Goal: Transaction & Acquisition: Book appointment/travel/reservation

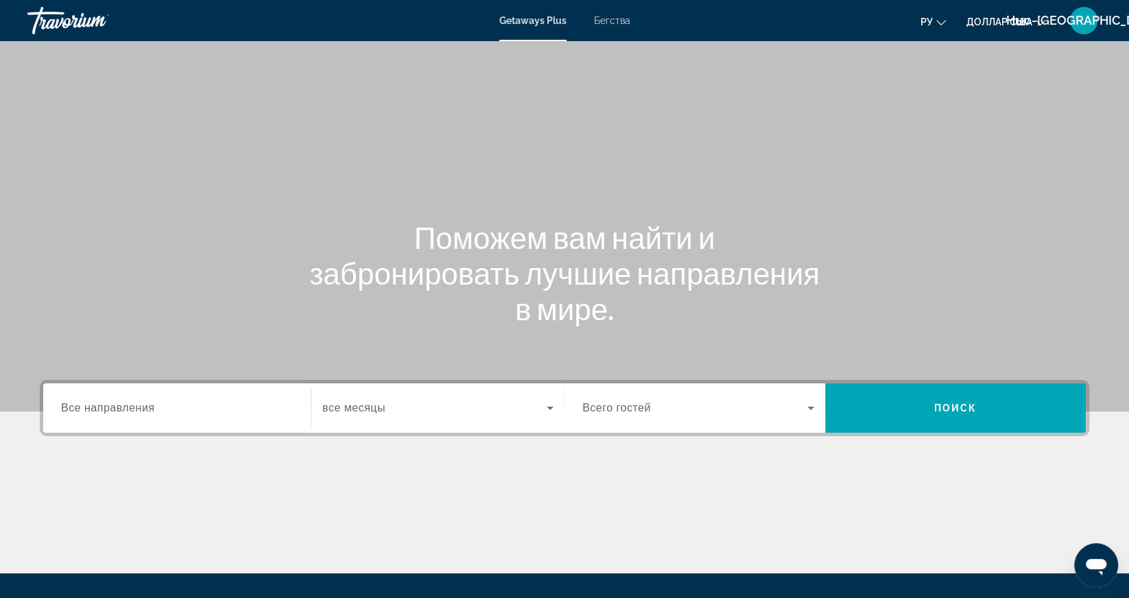
click at [145, 411] on span "Все направления" at bounding box center [108, 408] width 94 height 12
click at [145, 411] on input "Destination Все направления" at bounding box center [177, 408] width 232 height 16
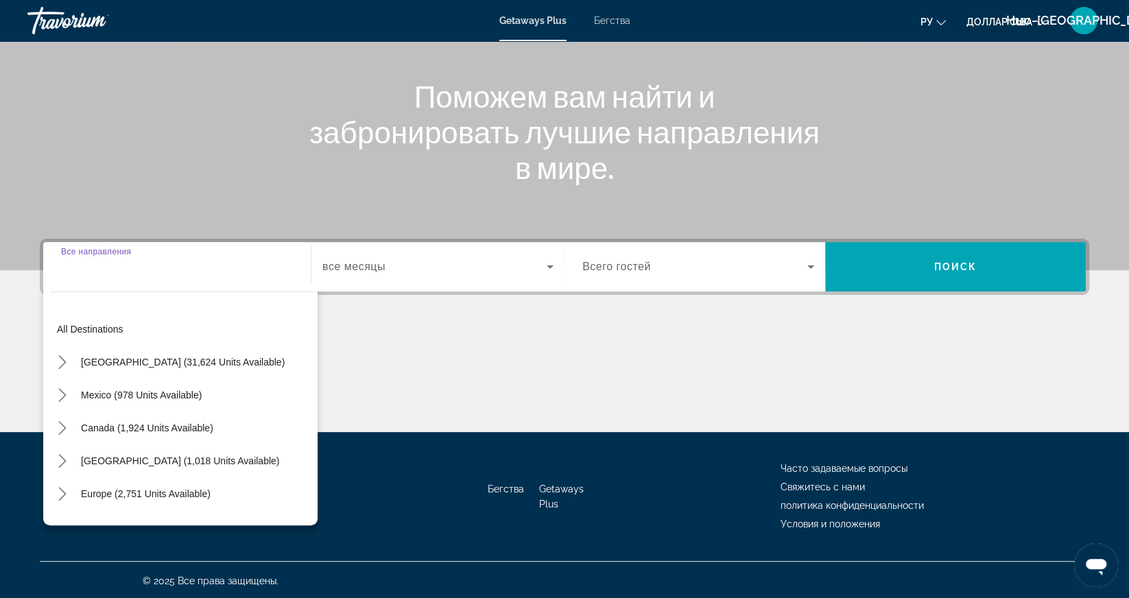
scroll to position [142, 0]
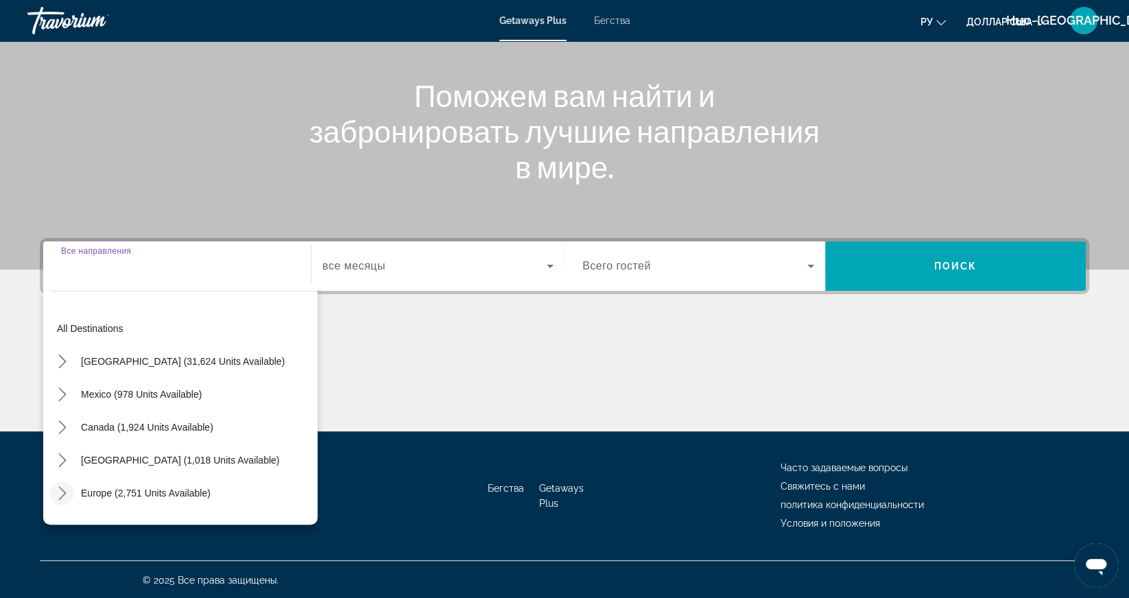
click at [56, 493] on icon "Toggle Europe (2,751 units available) submenu" at bounding box center [63, 493] width 14 height 14
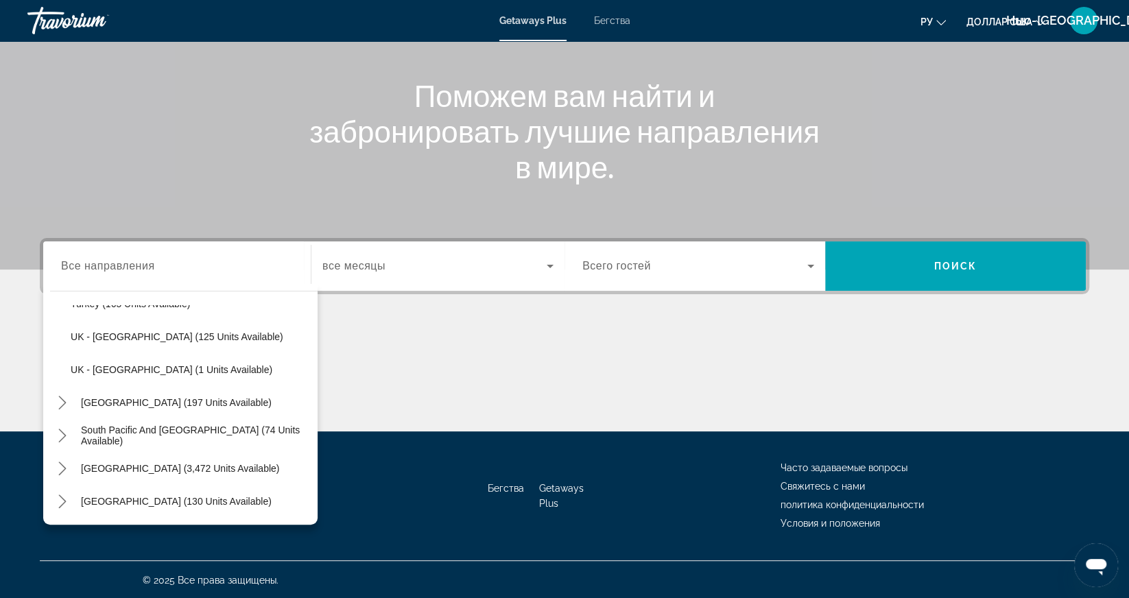
scroll to position [880, 0]
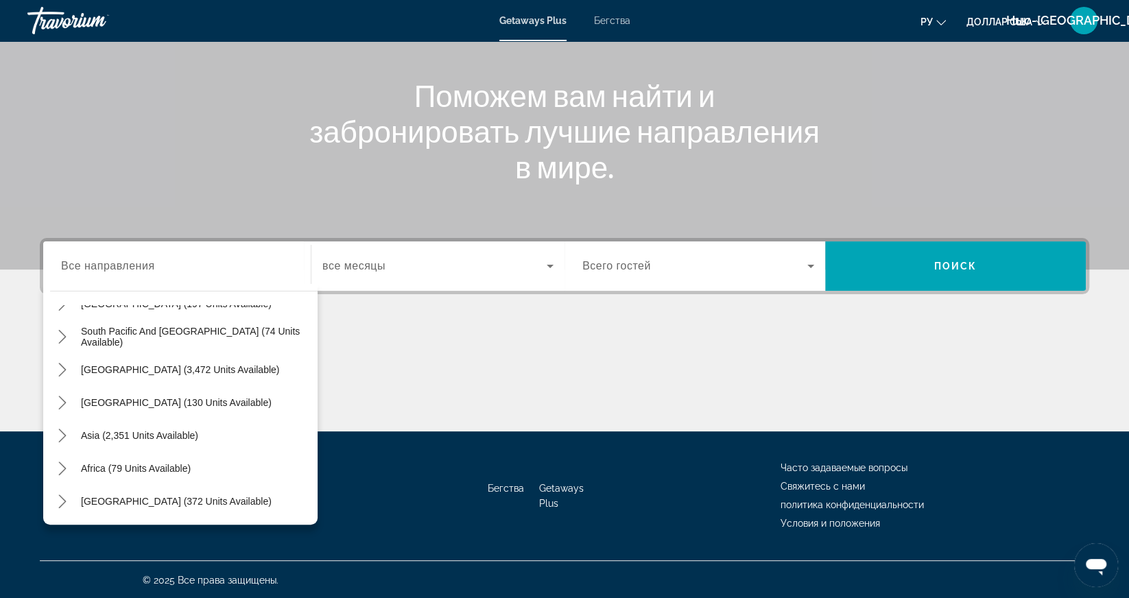
click at [310, 383] on div "South America (3,472 units available)" at bounding box center [183, 369] width 267 height 33
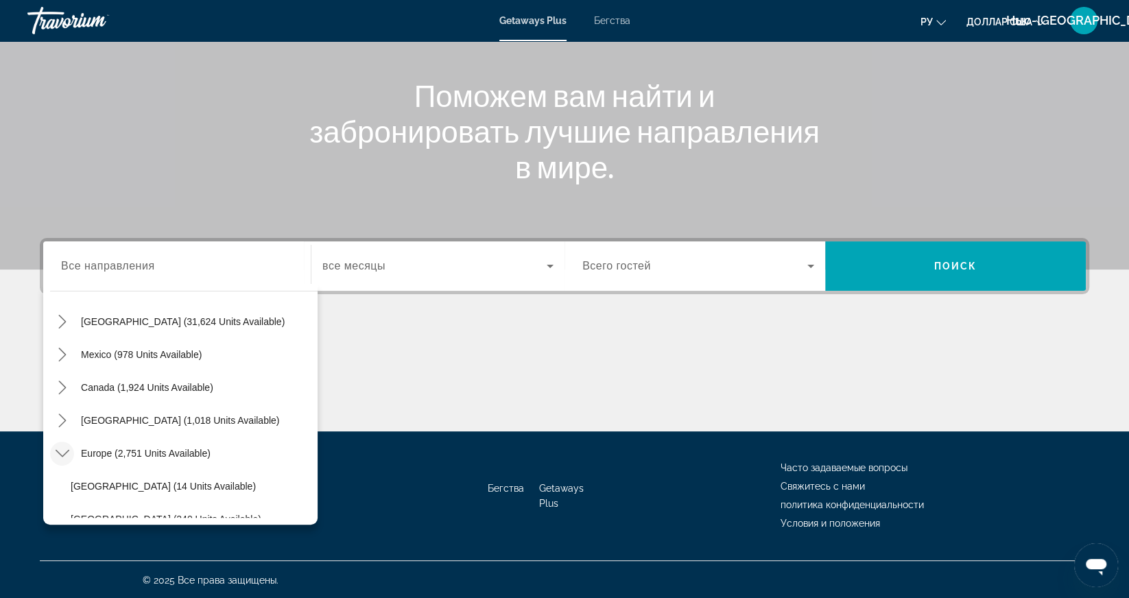
scroll to position [0, 0]
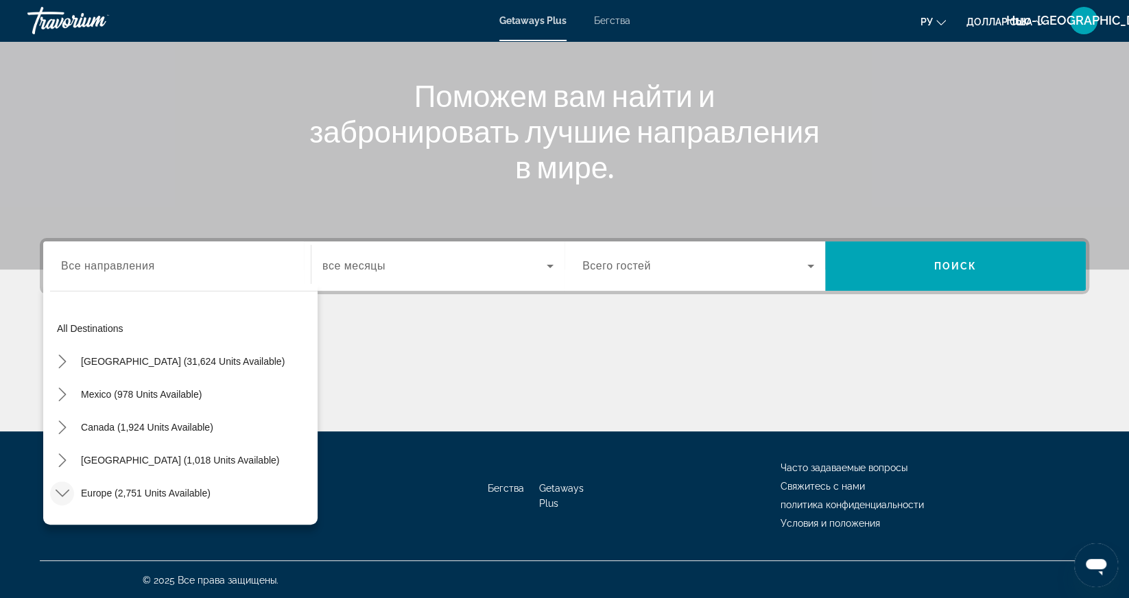
click at [58, 492] on icon "Toggle Europe (2,751 units available) submenu" at bounding box center [63, 493] width 14 height 14
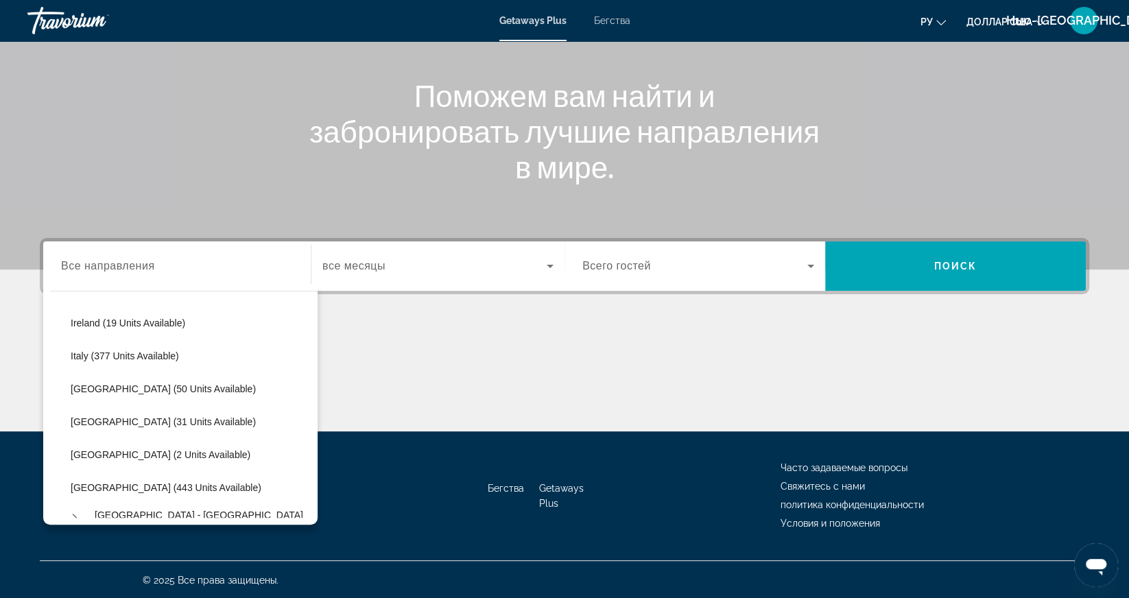
scroll to position [494, 0]
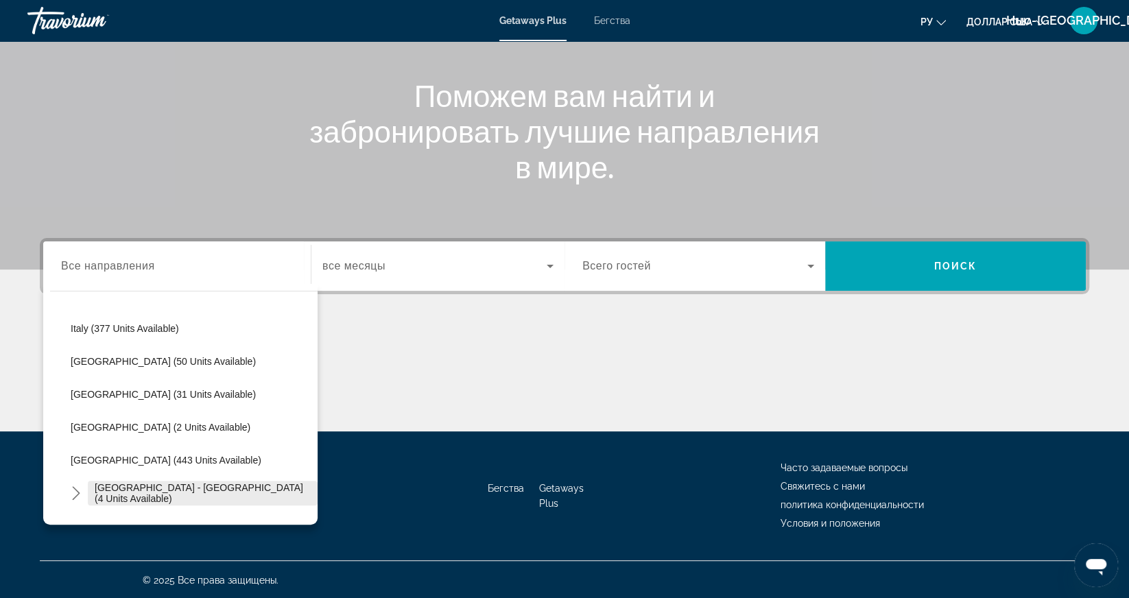
click at [121, 495] on span "Spain - Canary Islands (4 units available)" at bounding box center [203, 493] width 216 height 22
type input "**********"
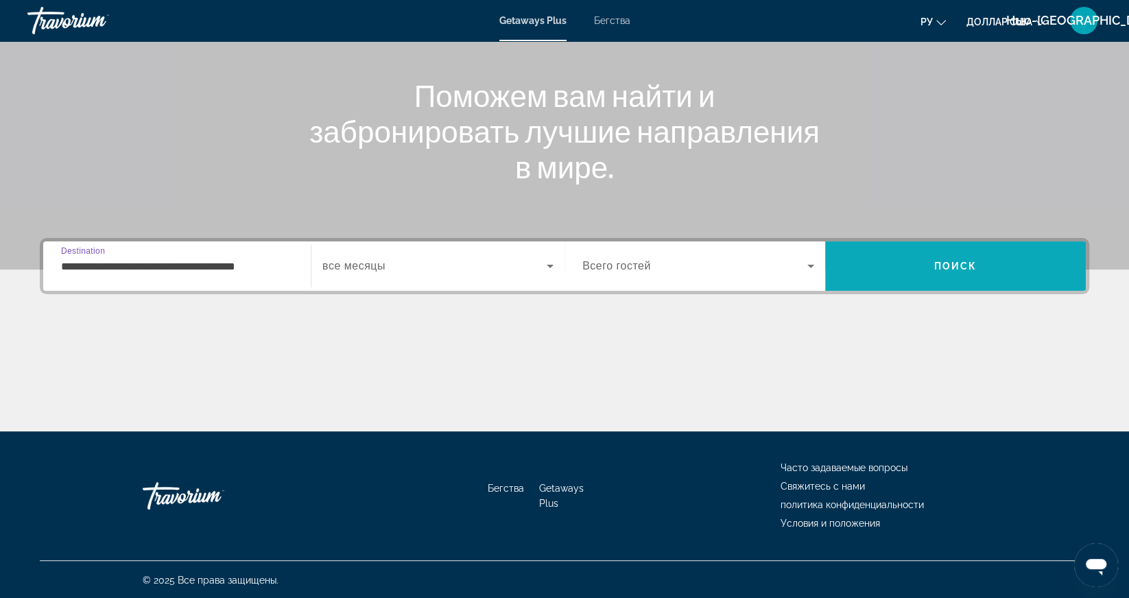
click at [952, 267] on span "Поиск" at bounding box center [955, 266] width 43 height 11
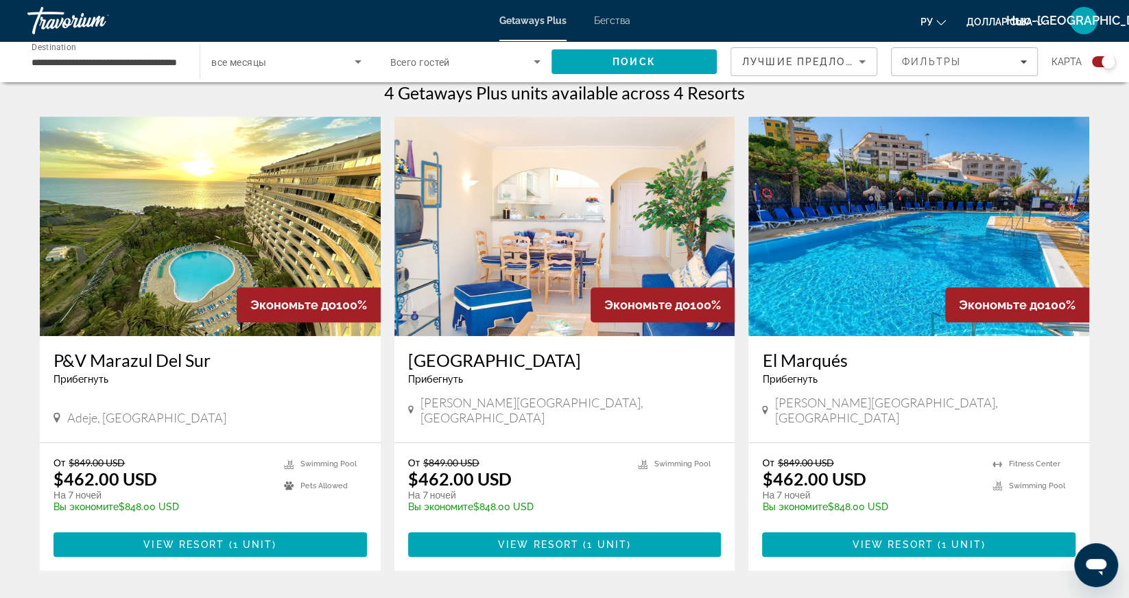
scroll to position [411, 0]
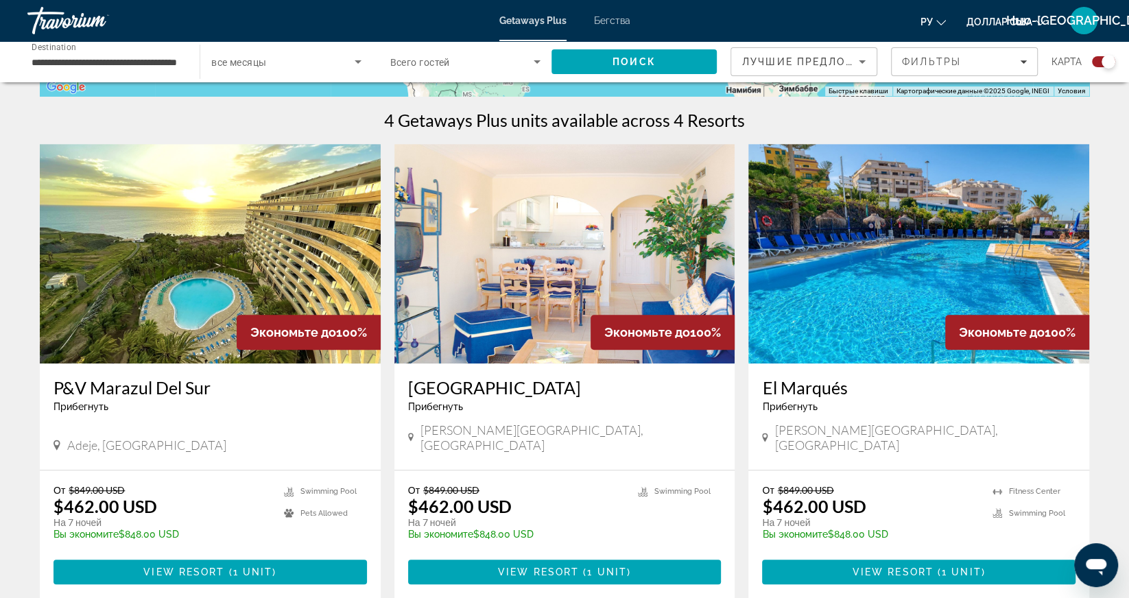
click at [621, 21] on font "Бегства" at bounding box center [612, 20] width 36 height 11
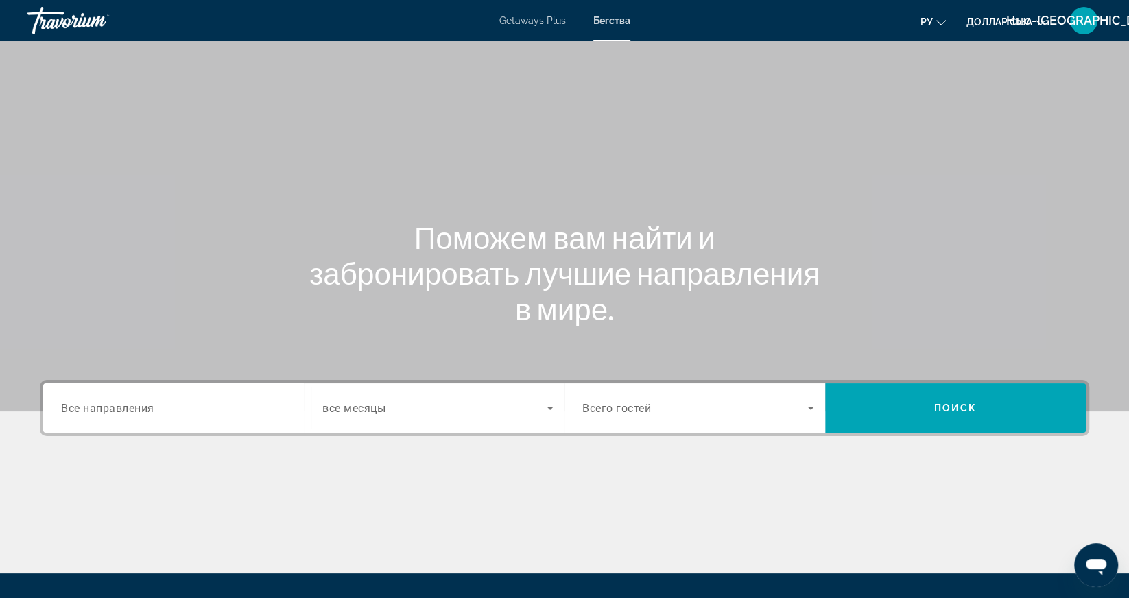
click at [103, 406] on span "Все направления" at bounding box center [107, 407] width 93 height 13
click at [103, 406] on input "Destination Все направления" at bounding box center [177, 408] width 232 height 16
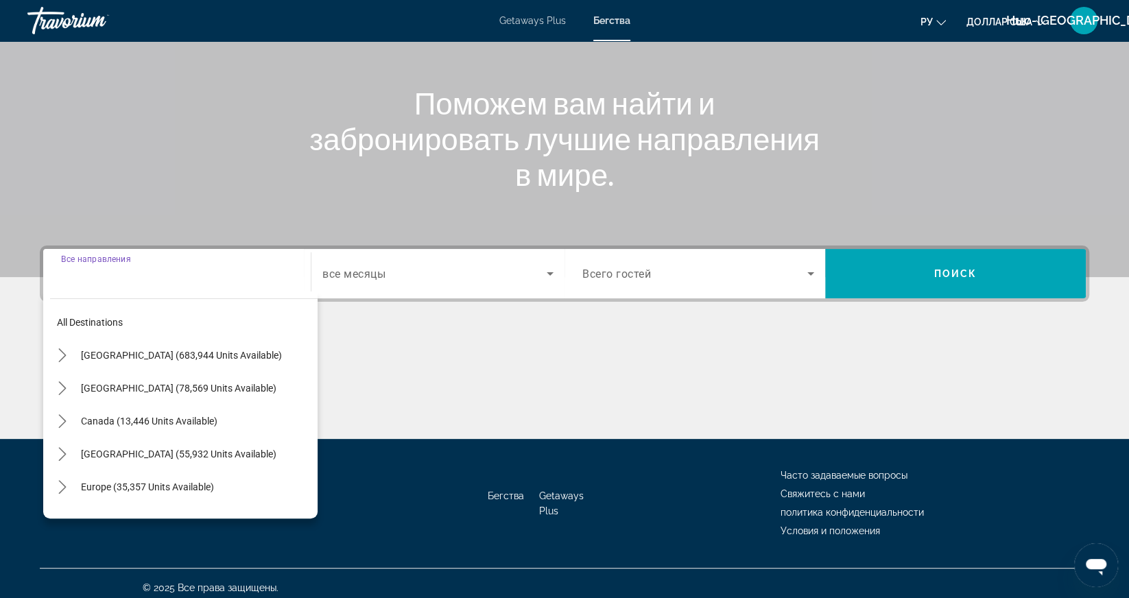
scroll to position [142, 0]
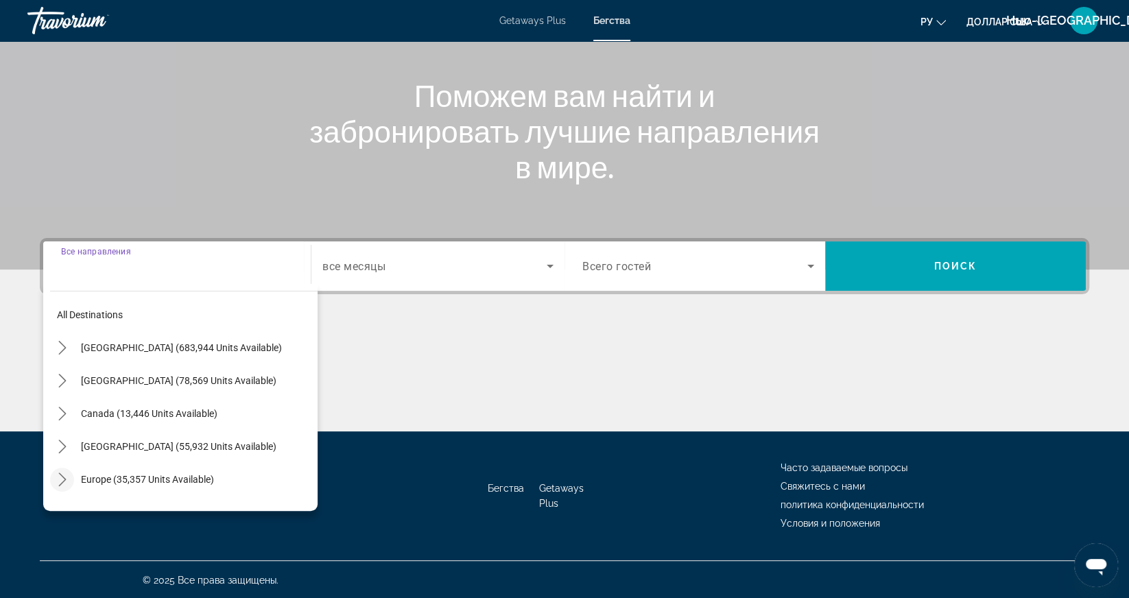
click at [60, 479] on icon "Toggle Europe (35,357 units available) submenu" at bounding box center [63, 479] width 14 height 14
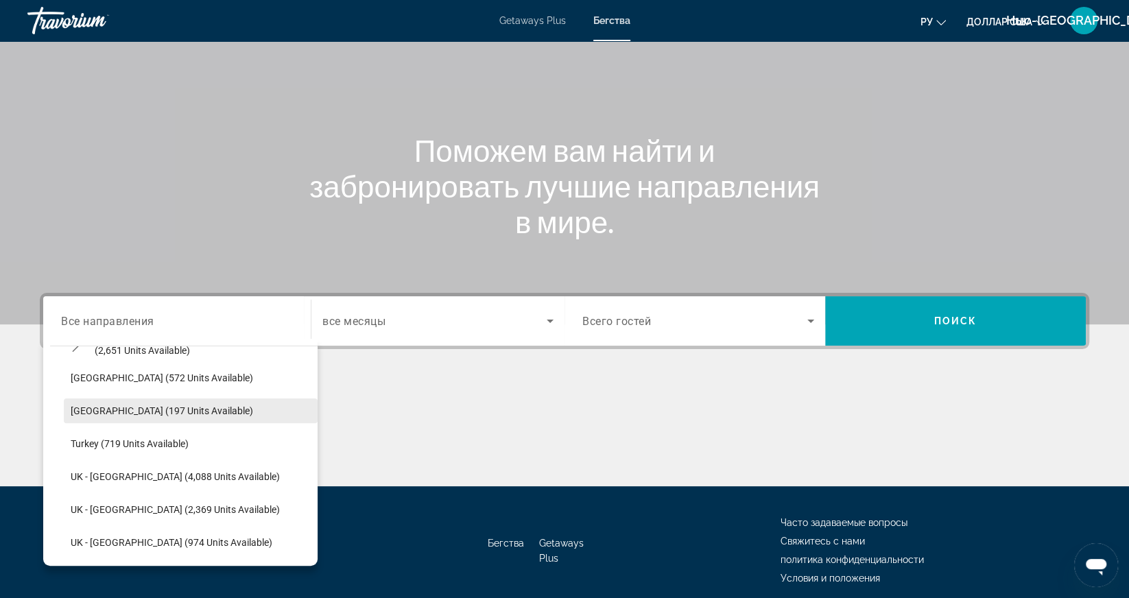
scroll to position [60, 0]
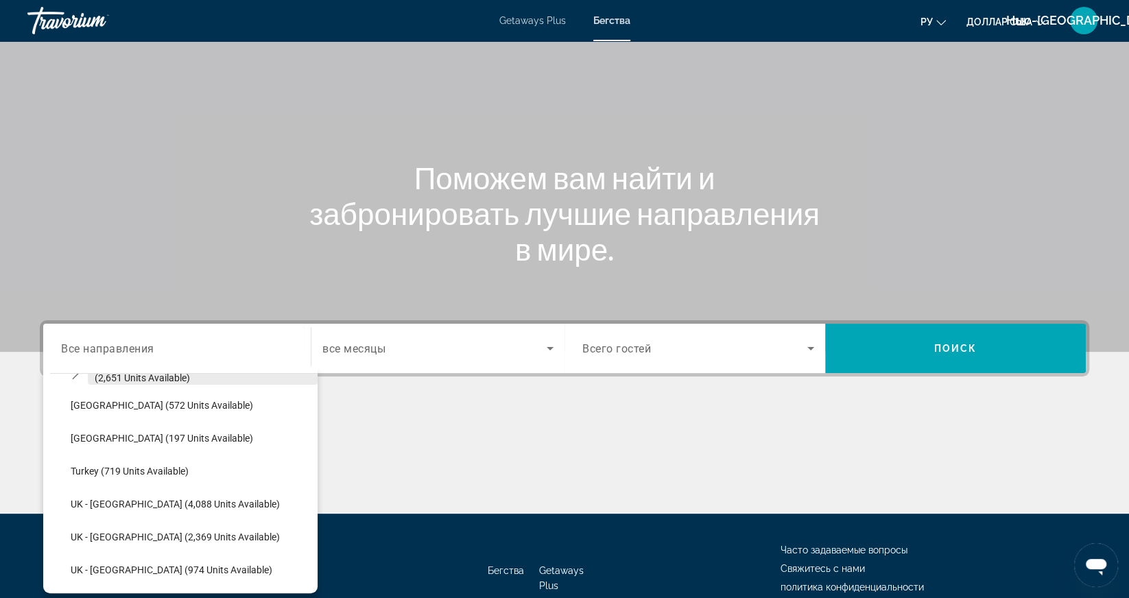
click at [306, 383] on span "Select destination: Spain - Canary Islands (2,651 units available)" at bounding box center [203, 372] width 230 height 33
type input "**********"
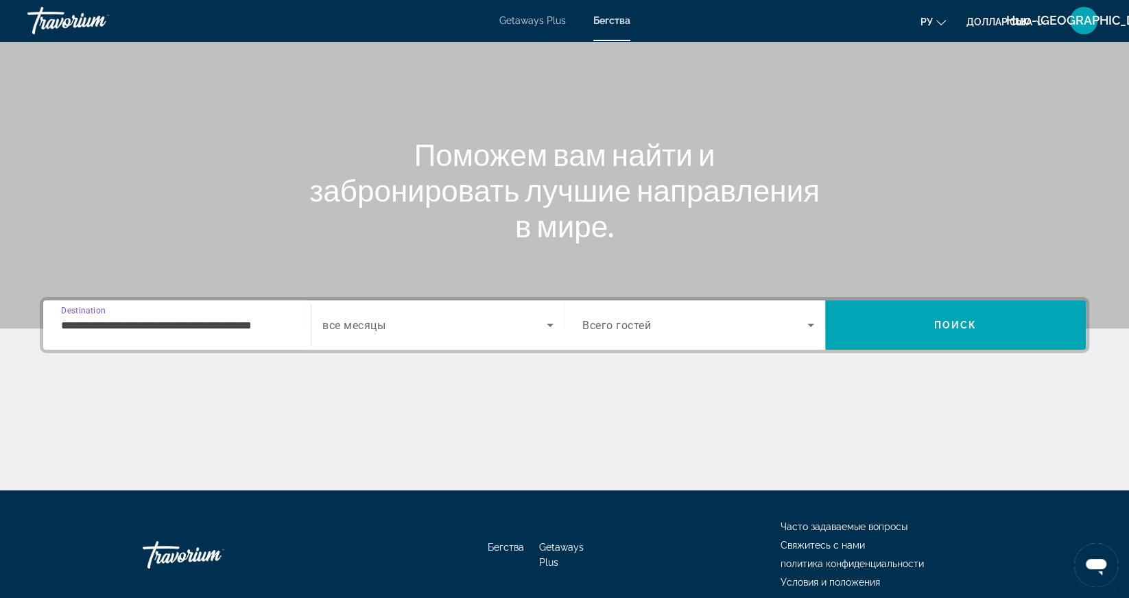
scroll to position [142, 0]
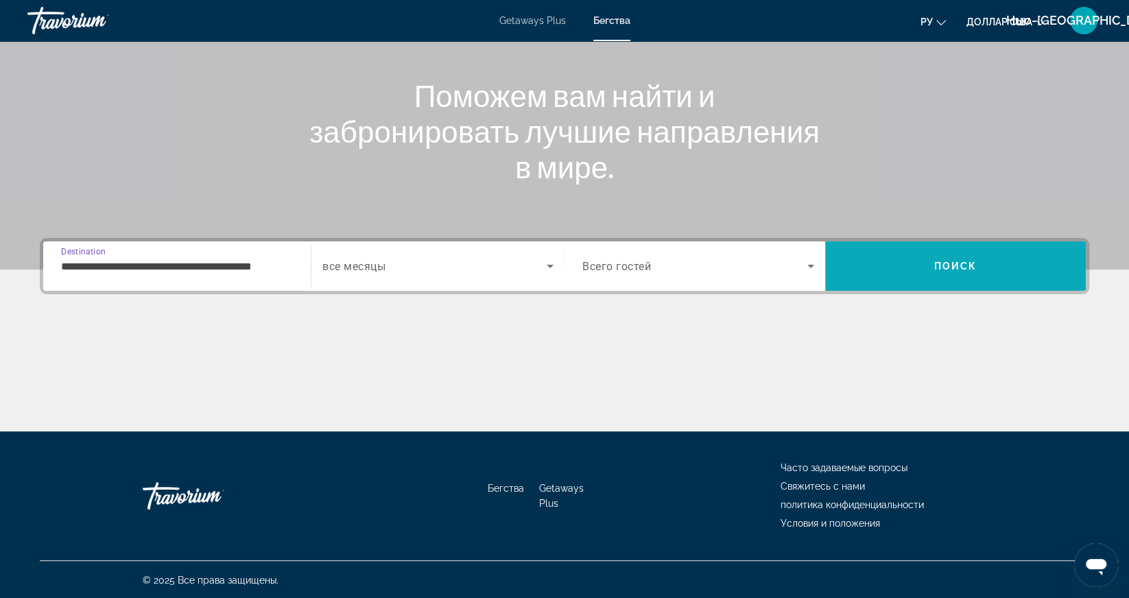
click at [939, 267] on span "Поиск" at bounding box center [955, 266] width 43 height 11
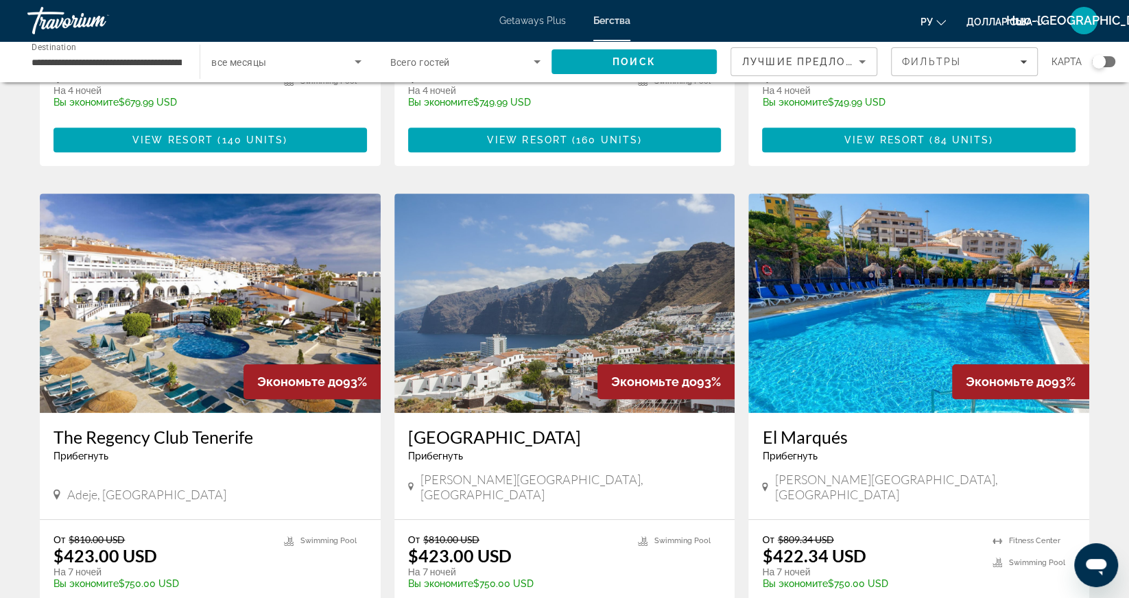
scroll to position [466, 0]
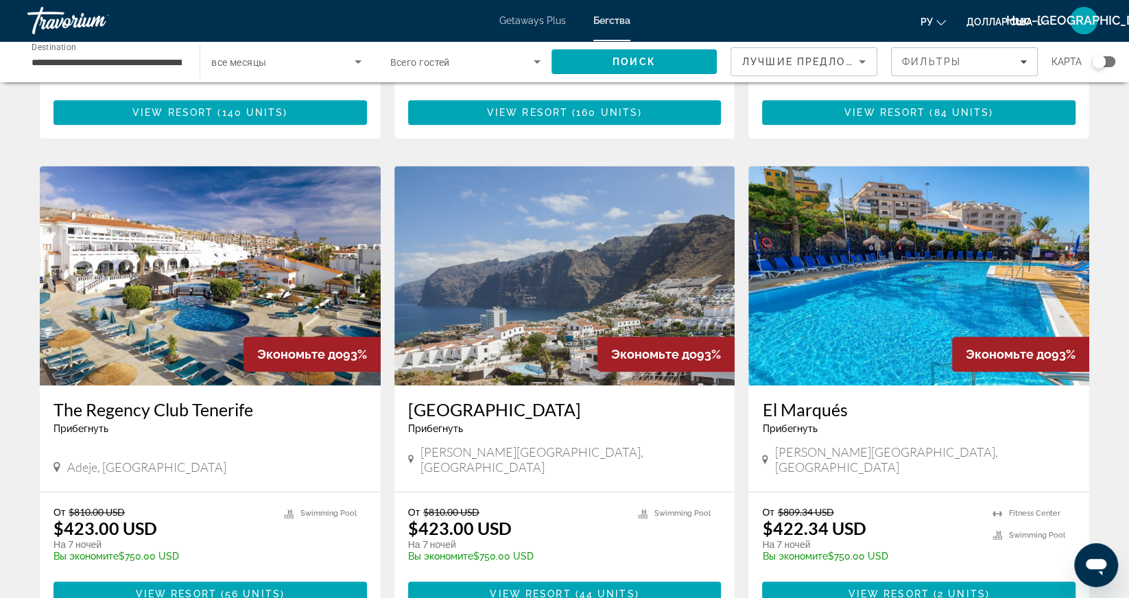
click at [863, 269] on img "Основное содержание" at bounding box center [918, 275] width 341 height 219
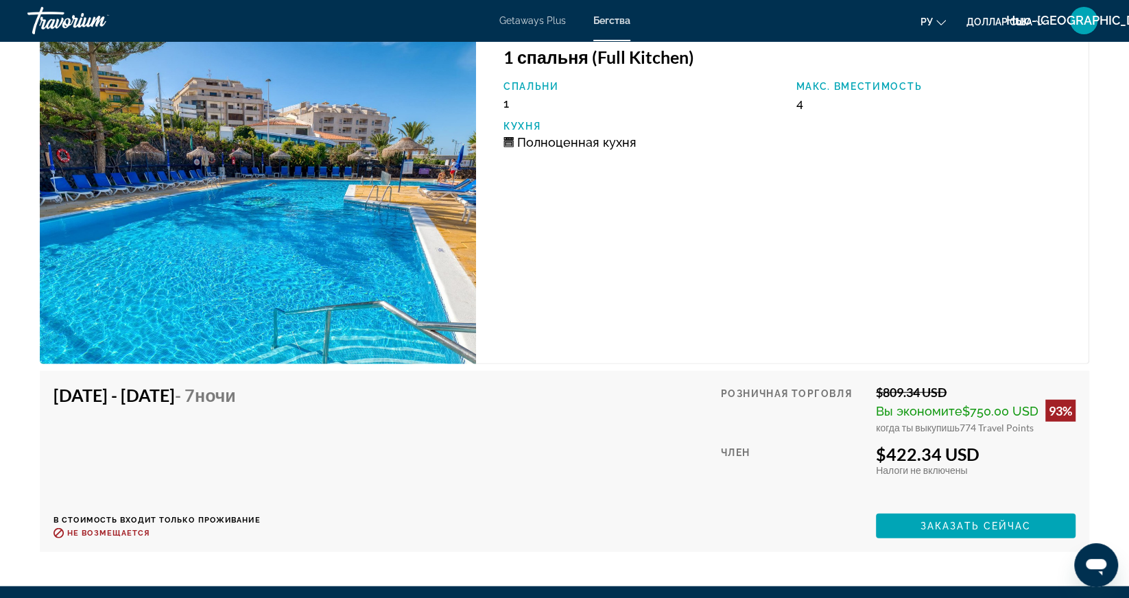
scroll to position [2413, 0]
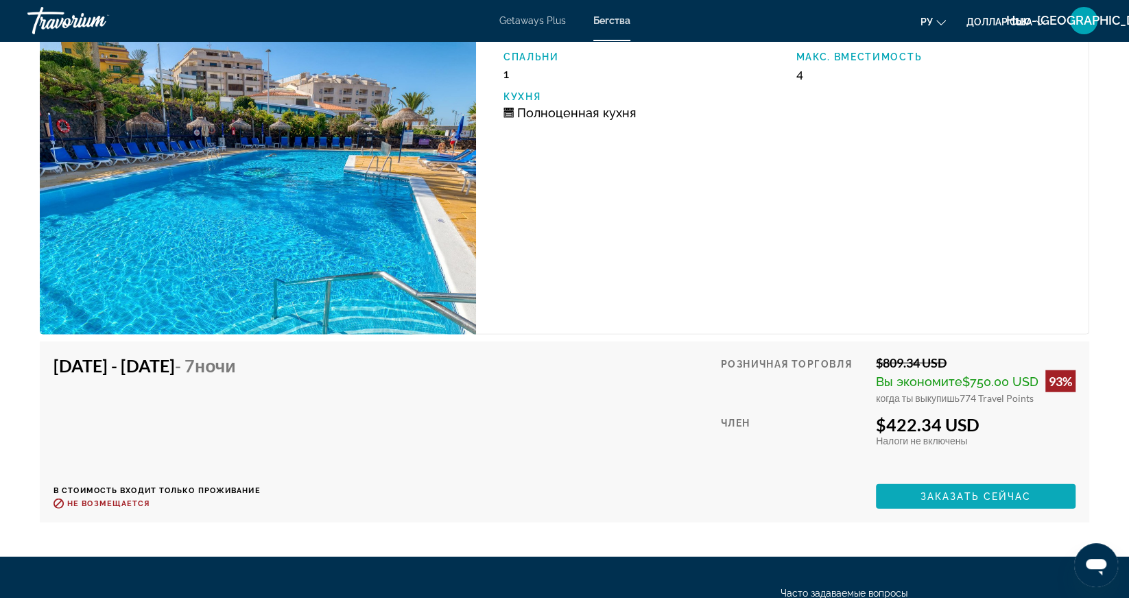
click at [953, 495] on span "Заказать сейчас" at bounding box center [975, 496] width 111 height 11
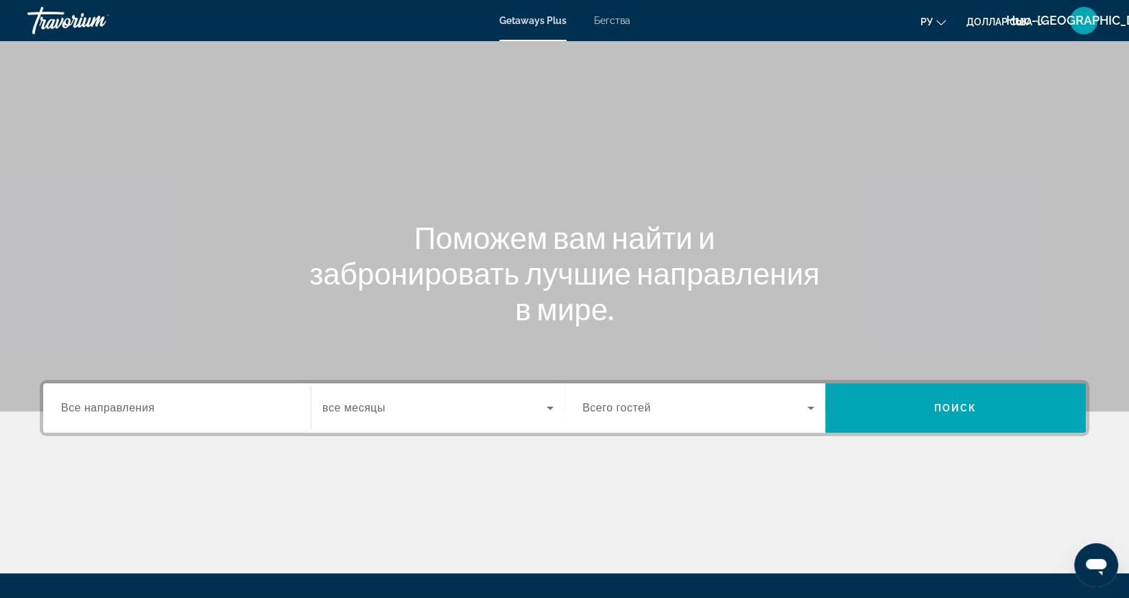
click at [93, 413] on span "Все направления" at bounding box center [108, 408] width 94 height 12
click at [93, 413] on input "Destination Все направления" at bounding box center [177, 408] width 232 height 16
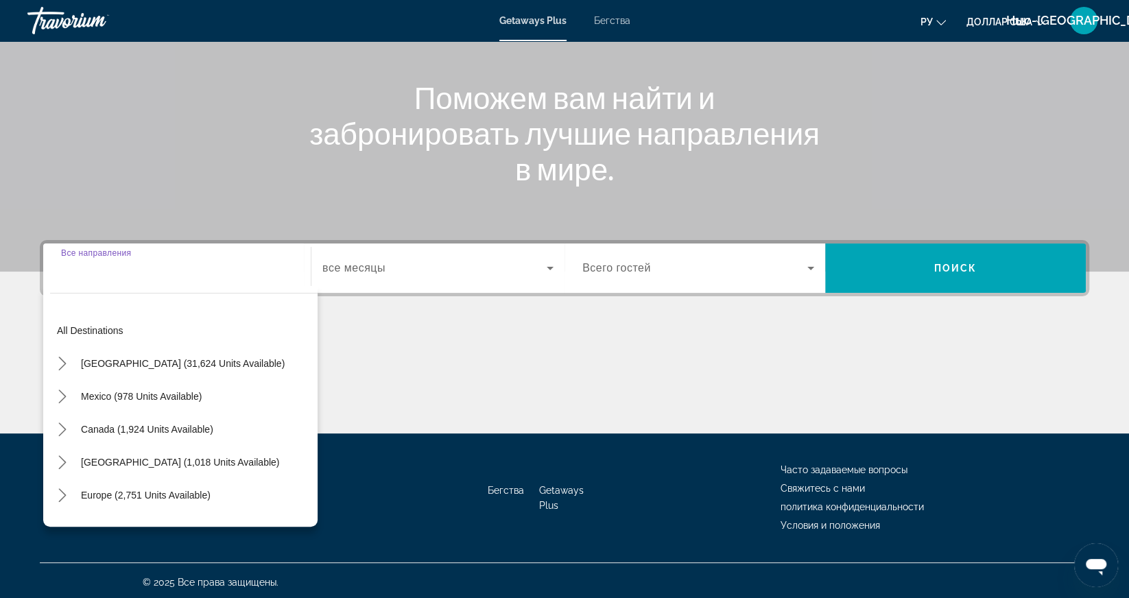
scroll to position [142, 0]
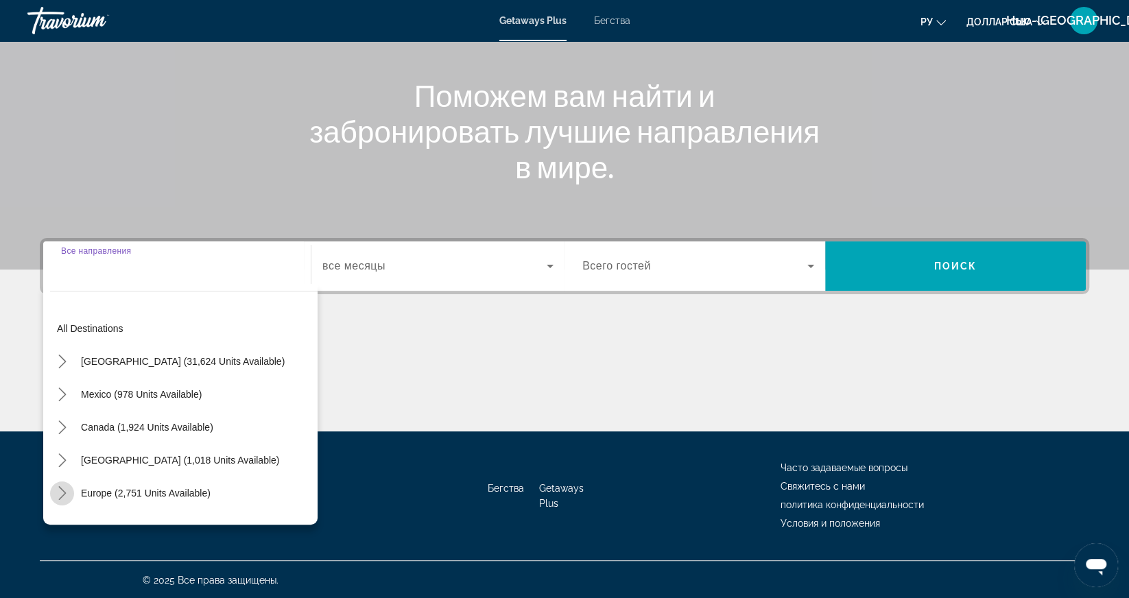
click at [56, 500] on mat-icon "Toggle Europe (2,751 units available) submenu" at bounding box center [62, 493] width 24 height 24
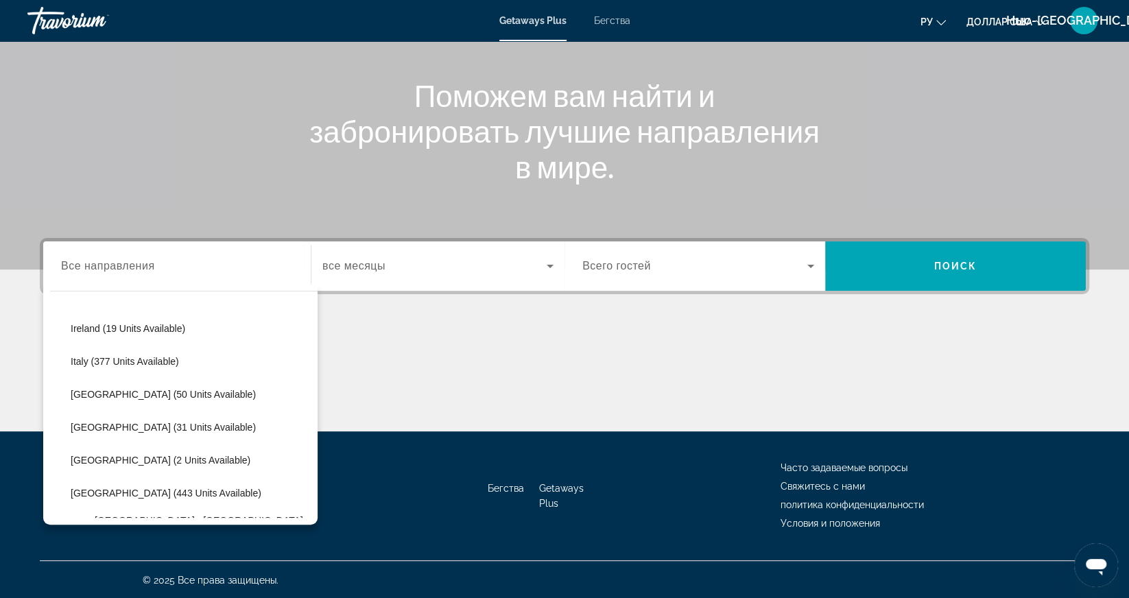
scroll to position [463, 0]
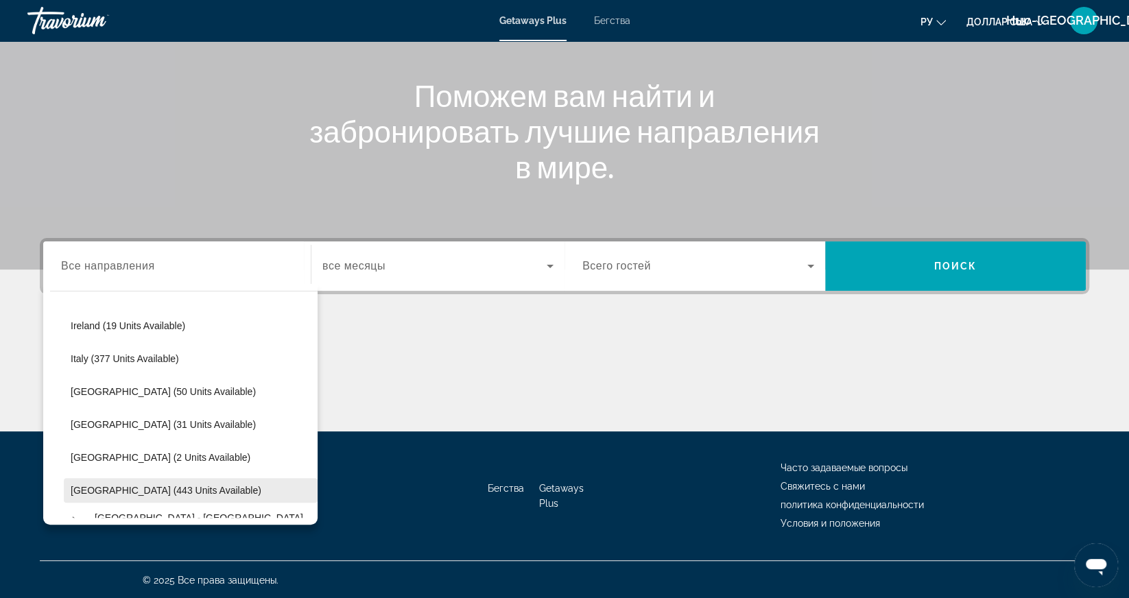
click at [64, 498] on span "Select destination: Spain (443 units available)" at bounding box center [191, 490] width 254 height 33
type input "**********"
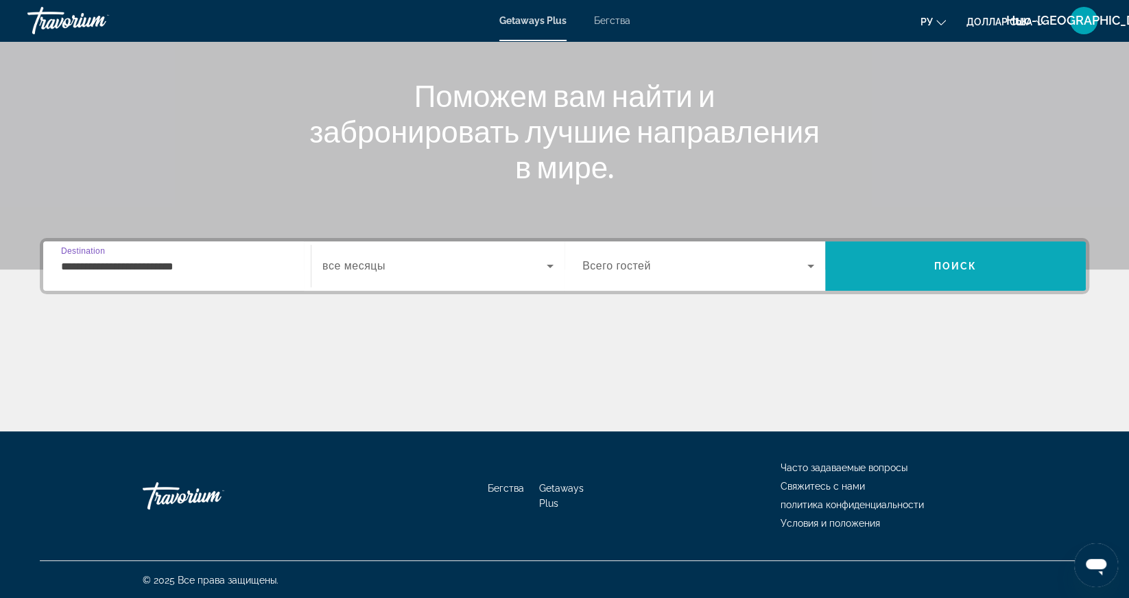
click at [946, 269] on span "Поиск" at bounding box center [955, 266] width 43 height 11
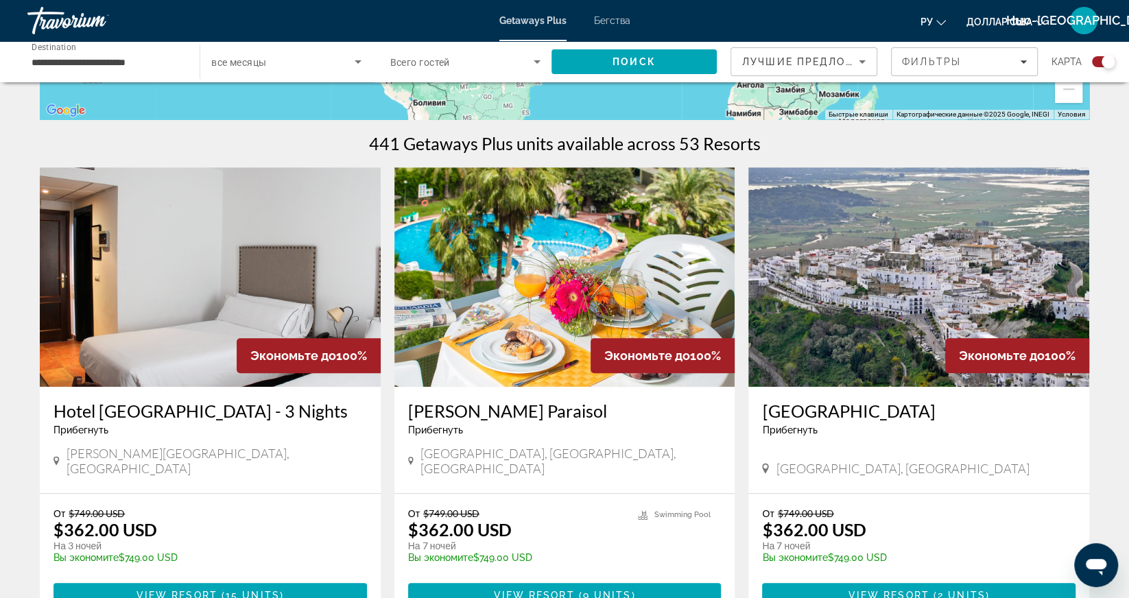
scroll to position [378, 0]
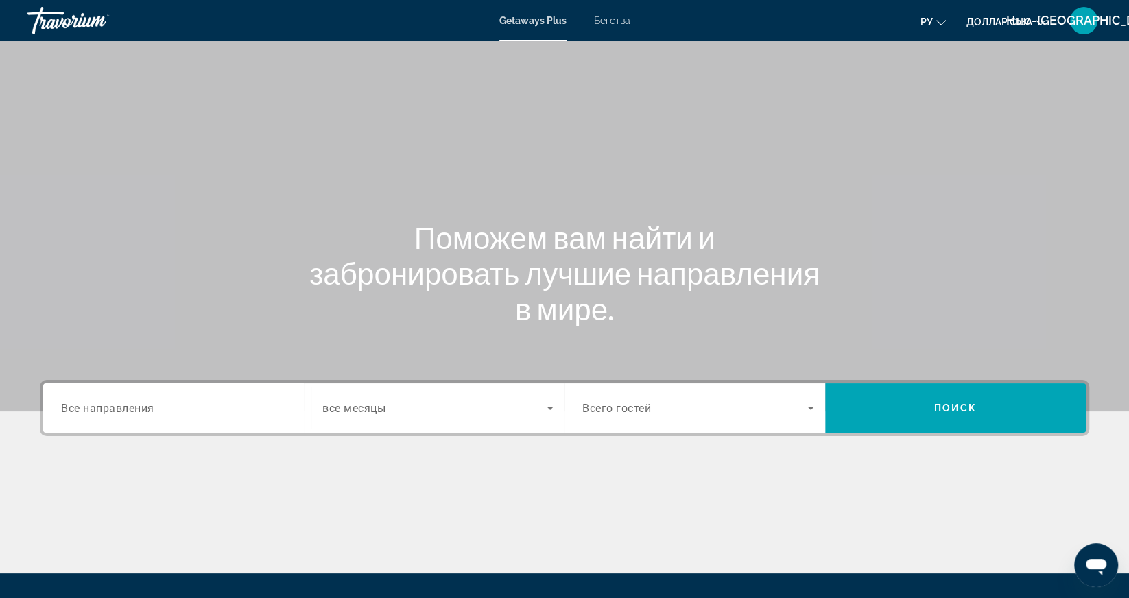
click at [118, 413] on span "Все направления" at bounding box center [107, 407] width 93 height 13
click at [118, 413] on input "Destination Все направления" at bounding box center [177, 408] width 232 height 16
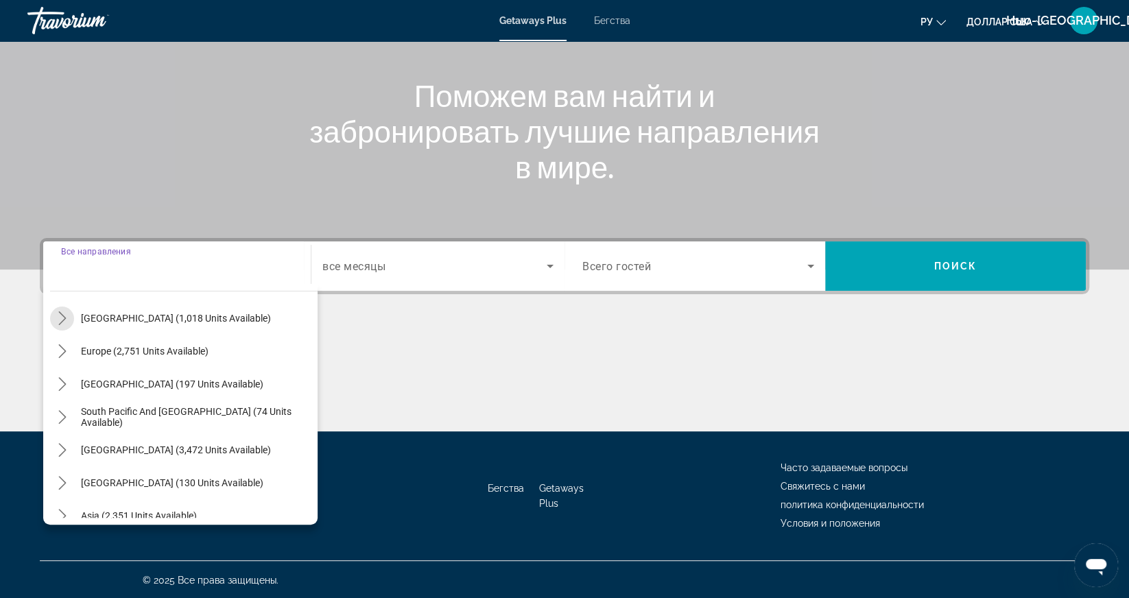
scroll to position [142, 0]
click at [45, 354] on div "All destinations United States (31,624 units available) Mexico (978 units avail…" at bounding box center [180, 404] width 274 height 241
click at [47, 359] on div "All destinations United States (31,624 units available) Mexico (978 units avail…" at bounding box center [180, 404] width 274 height 241
click at [45, 358] on div "All destinations United States (31,624 units available) Mexico (978 units avail…" at bounding box center [180, 404] width 274 height 241
click at [53, 361] on mat-icon "Toggle Europe (2,751 units available) submenu" at bounding box center [62, 351] width 24 height 24
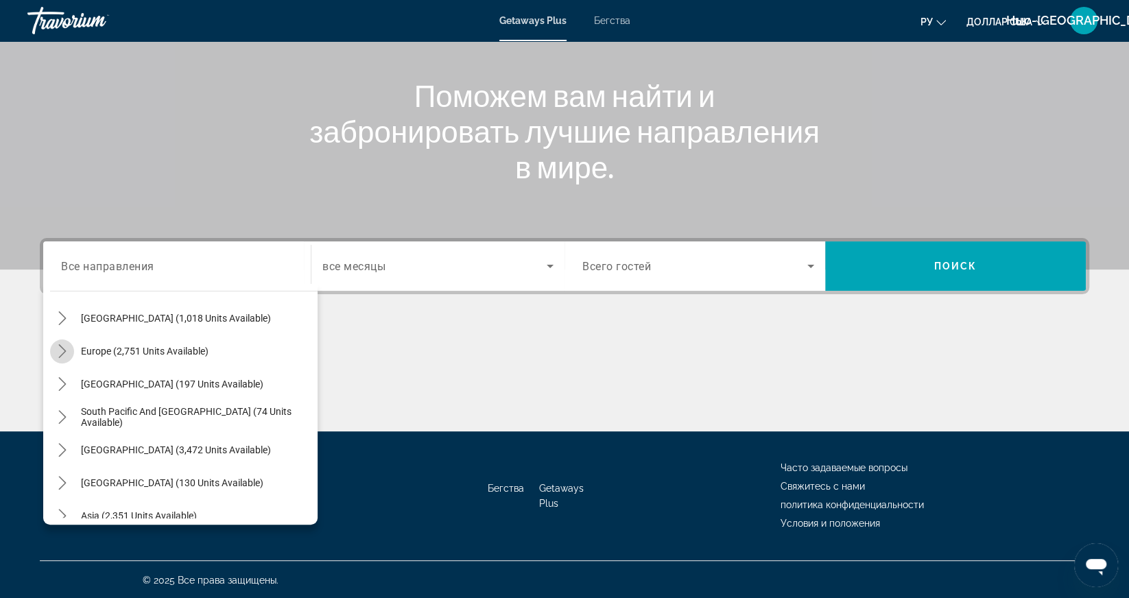
scroll to position [171, 0]
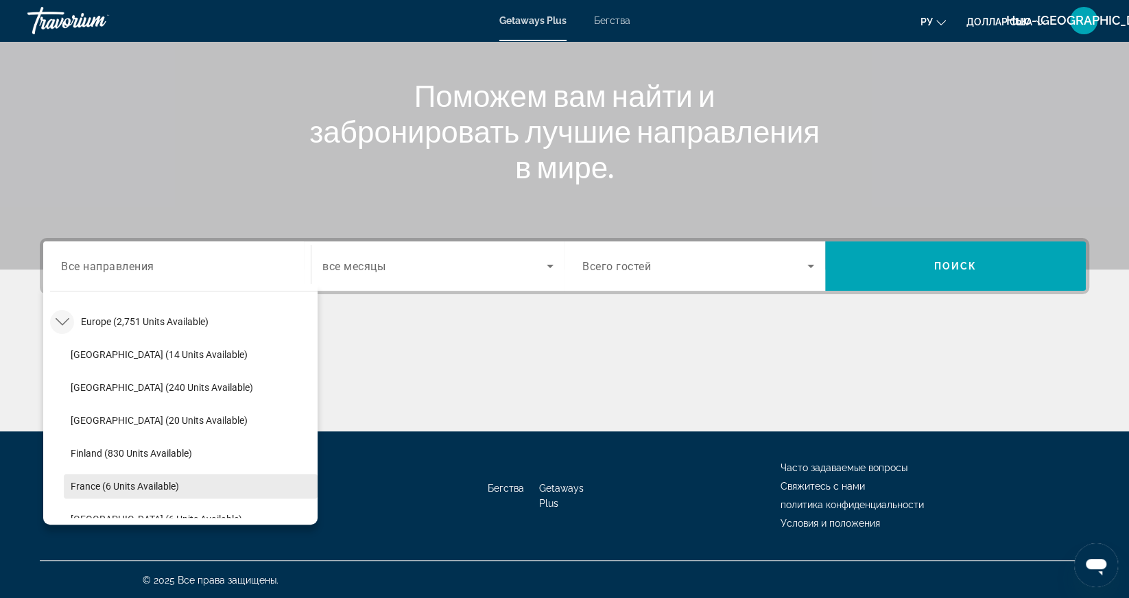
click at [76, 490] on span "France (6 units available)" at bounding box center [125, 486] width 108 height 11
type input "**********"
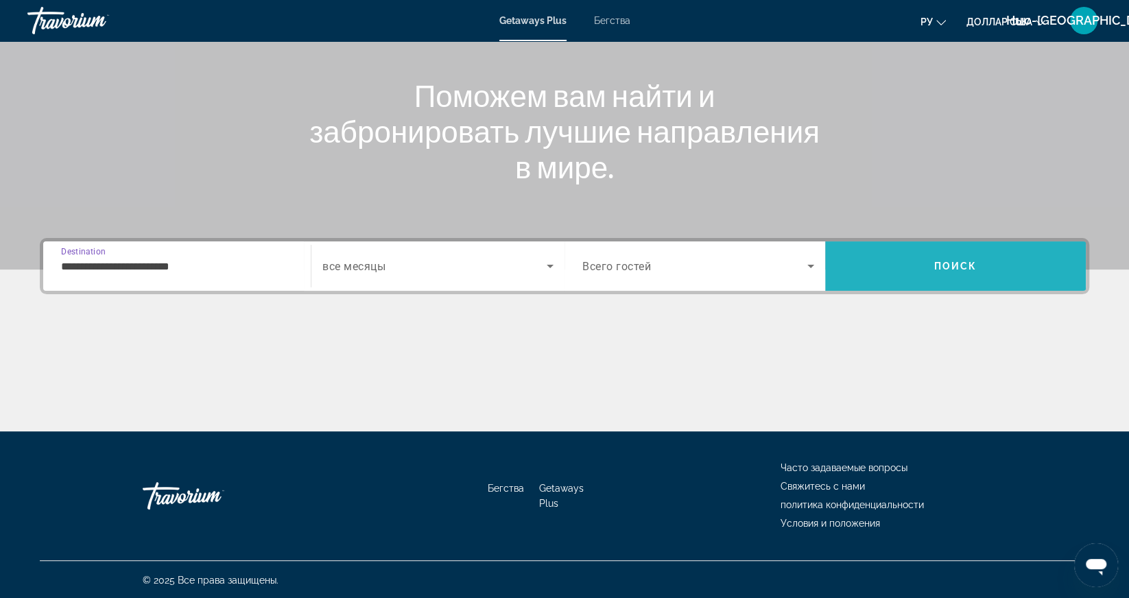
click at [932, 269] on span "Search" at bounding box center [955, 266] width 261 height 33
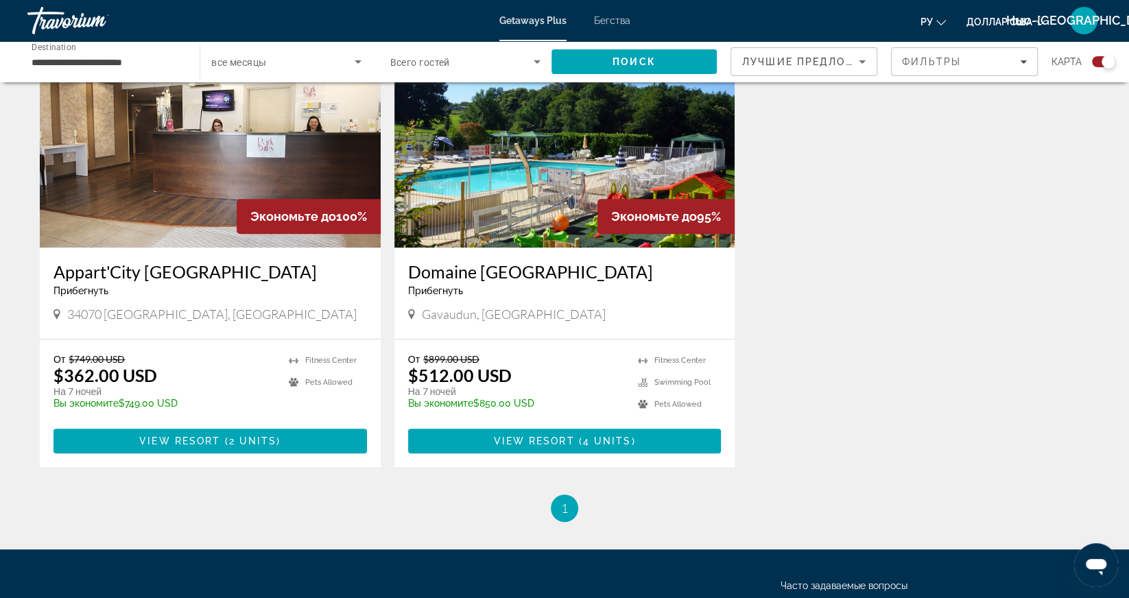
scroll to position [532, 0]
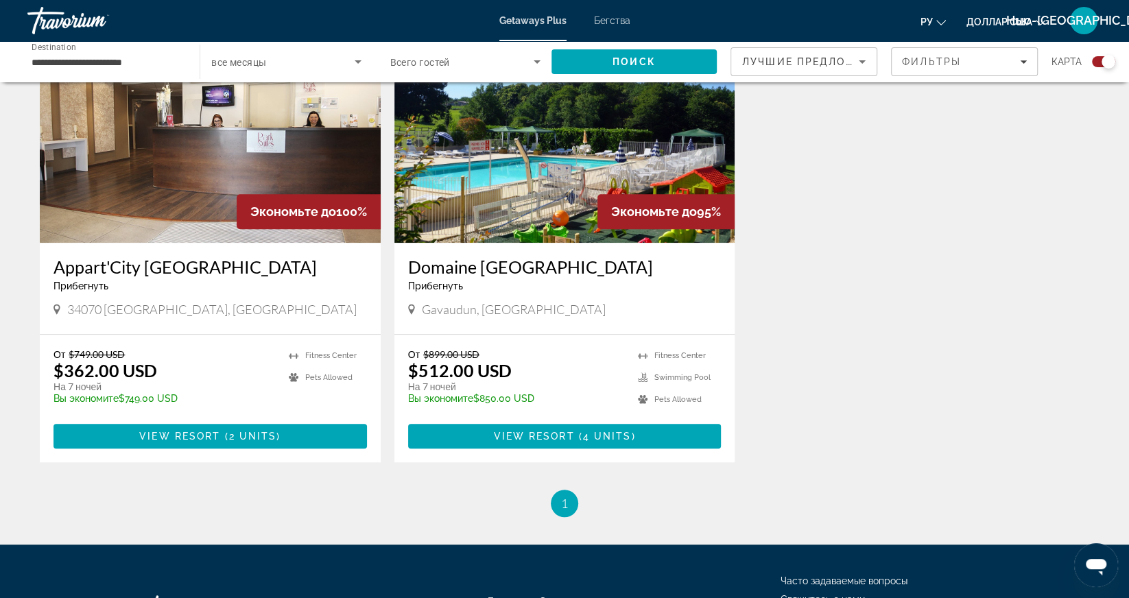
click at [126, 396] on p "Вы экономите $749.00 USD" at bounding box center [163, 398] width 221 height 11
click at [147, 444] on span "Основное содержание" at bounding box center [209, 436] width 313 height 33
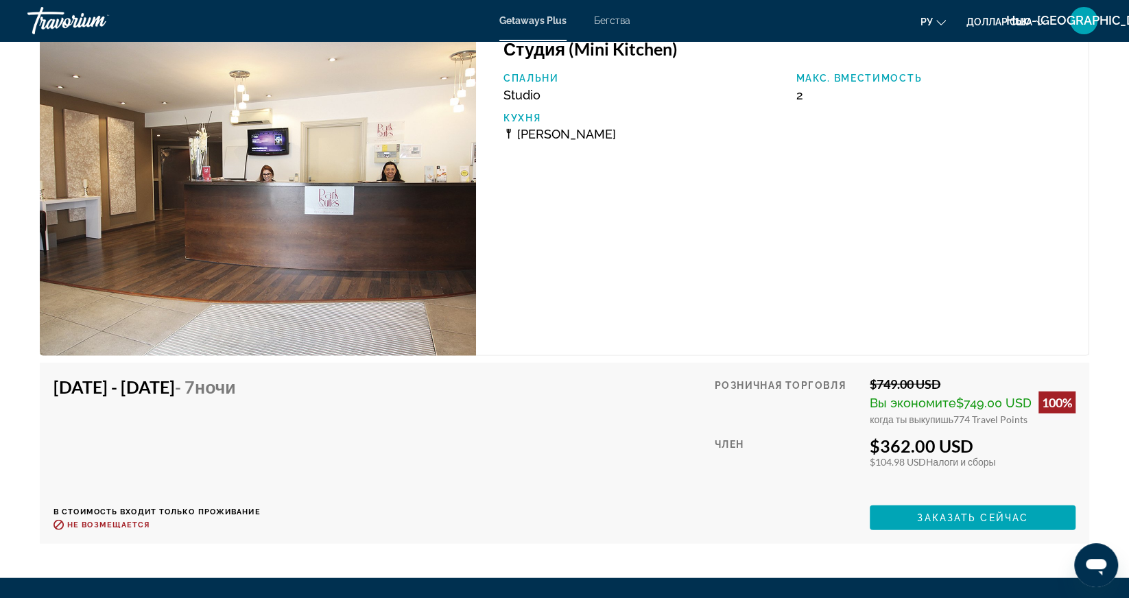
scroll to position [2202, 0]
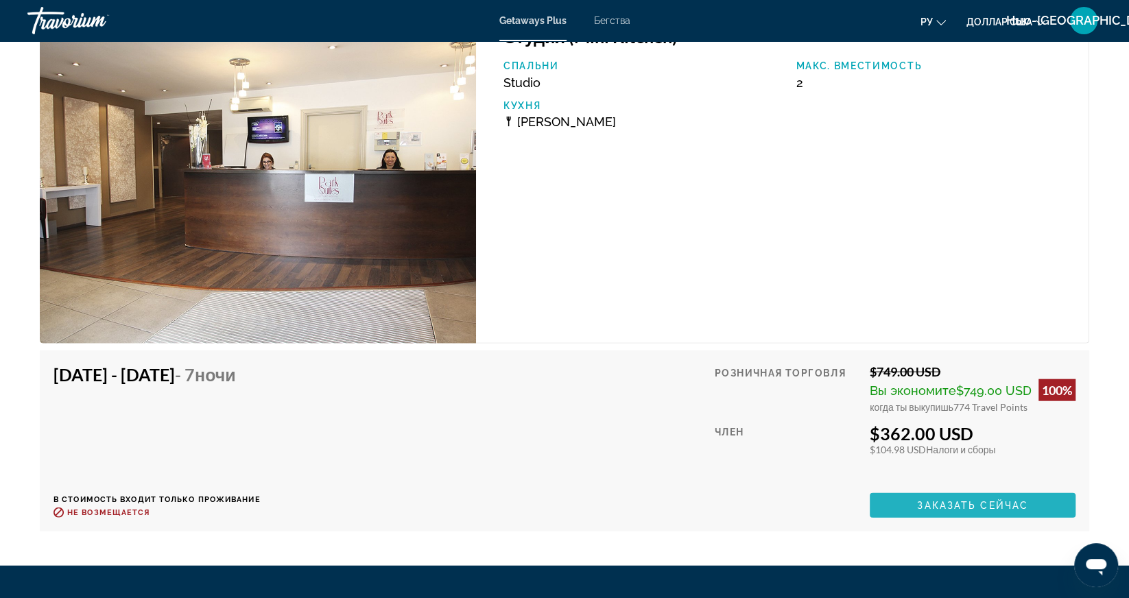
click at [908, 513] on span "Основное содержание" at bounding box center [972, 505] width 206 height 33
